Goal: Find specific page/section: Find specific page/section

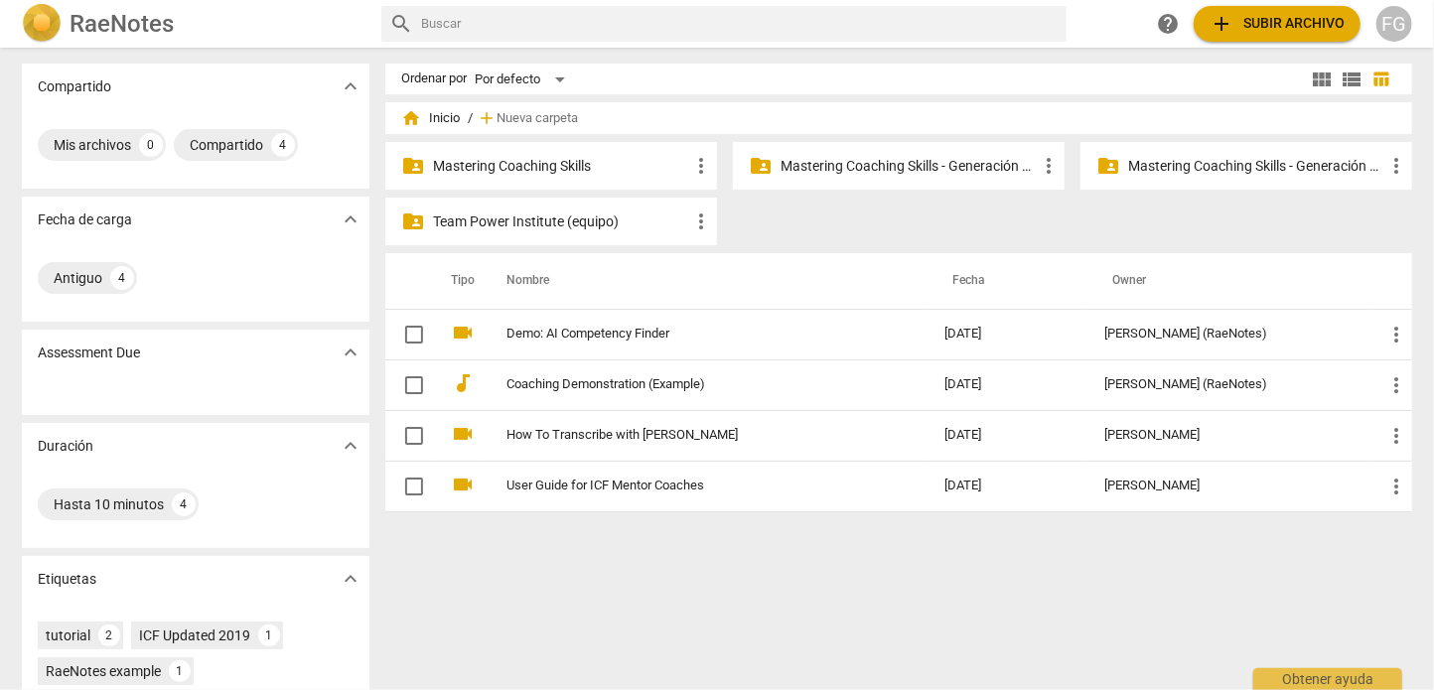
click at [900, 159] on p "Mastering Coaching Skills - Generación 31" at bounding box center [908, 166] width 256 height 21
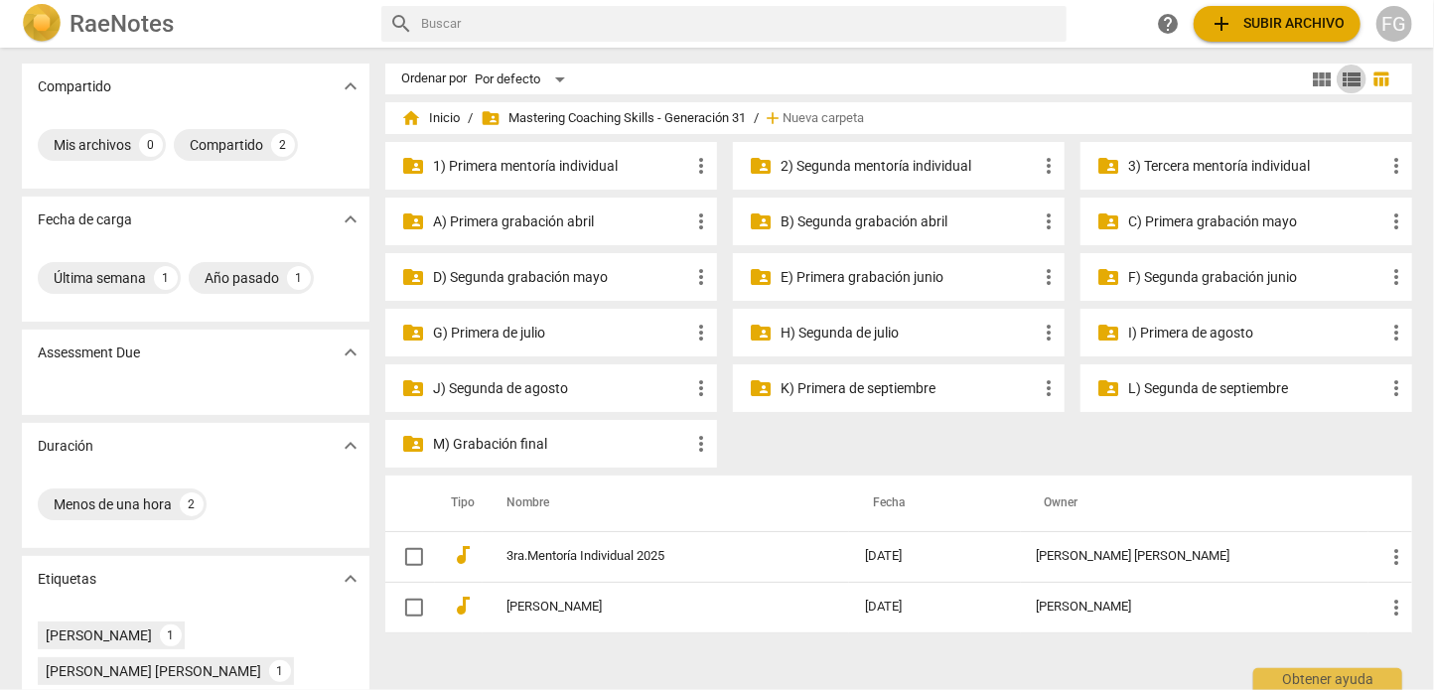
click at [1344, 77] on span "view_list" at bounding box center [1351, 80] width 24 height 24
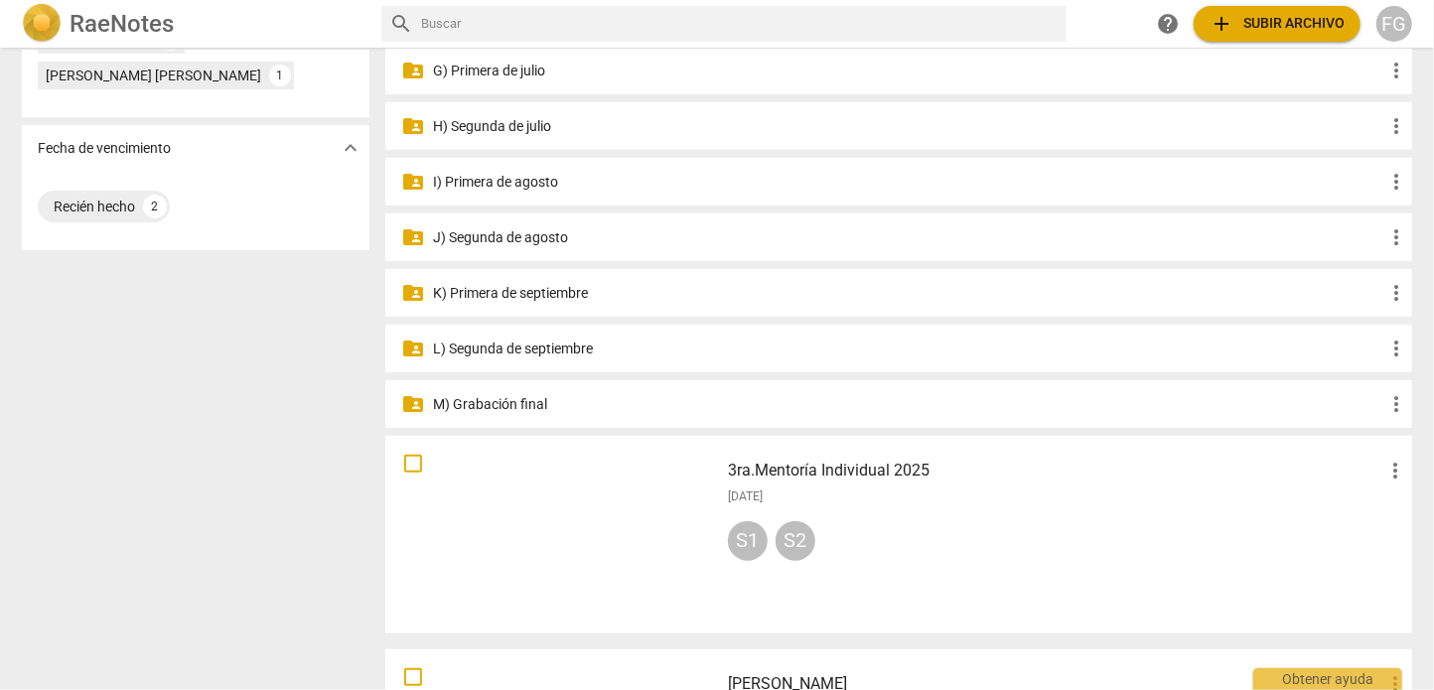
scroll to position [495, 0]
